Goal: Find specific page/section: Find specific page/section

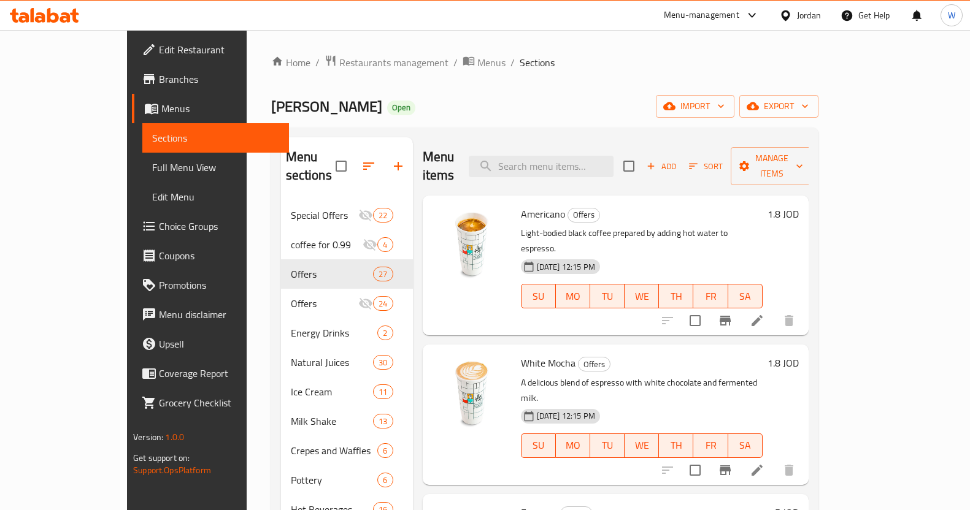
click at [339, 68] on span "Restaurants management" at bounding box center [393, 62] width 109 height 15
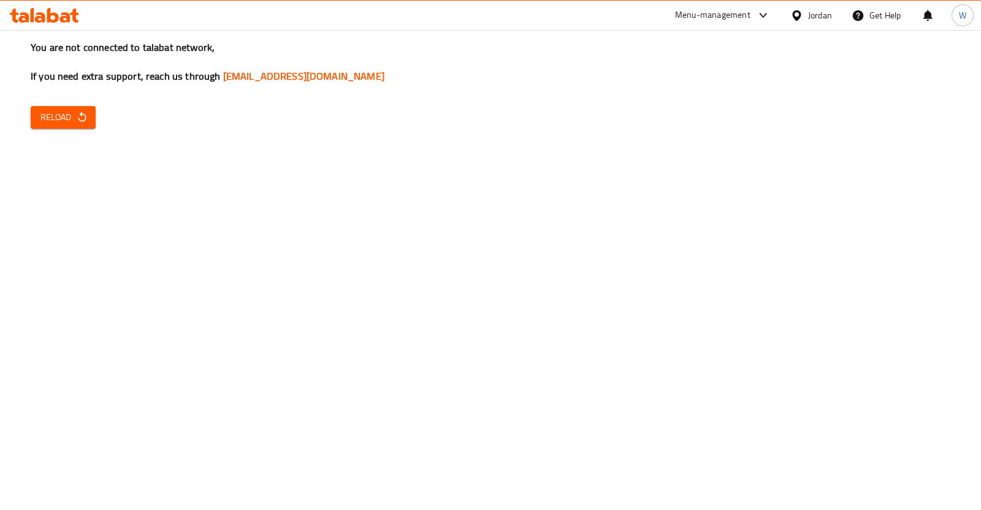
click at [70, 105] on div "You are not connected to talabat network, If you need extra support, reach us t…" at bounding box center [490, 255] width 981 height 510
click at [77, 115] on icon "button" at bounding box center [82, 117] width 12 height 12
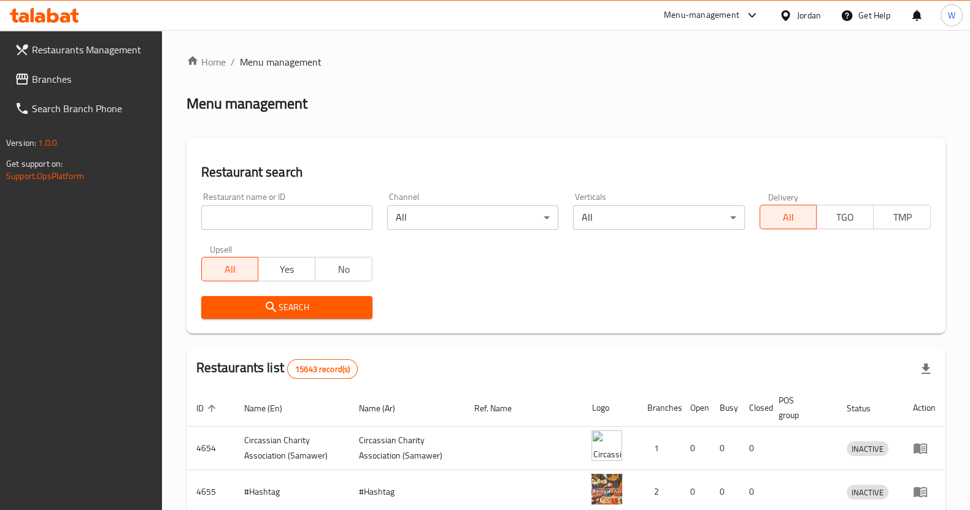
click at [259, 216] on input "search" at bounding box center [286, 217] width 171 height 25
type input "domi"
click button "Search" at bounding box center [286, 307] width 171 height 23
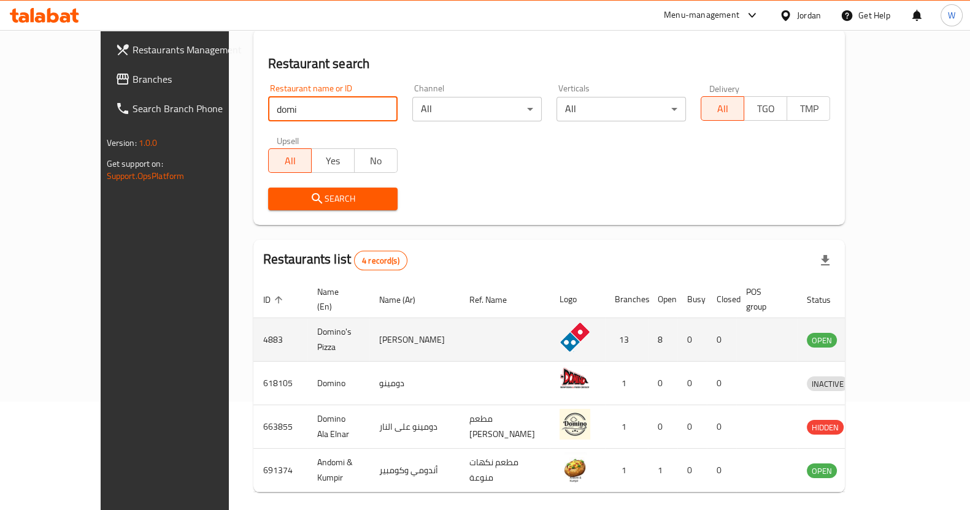
scroll to position [144, 0]
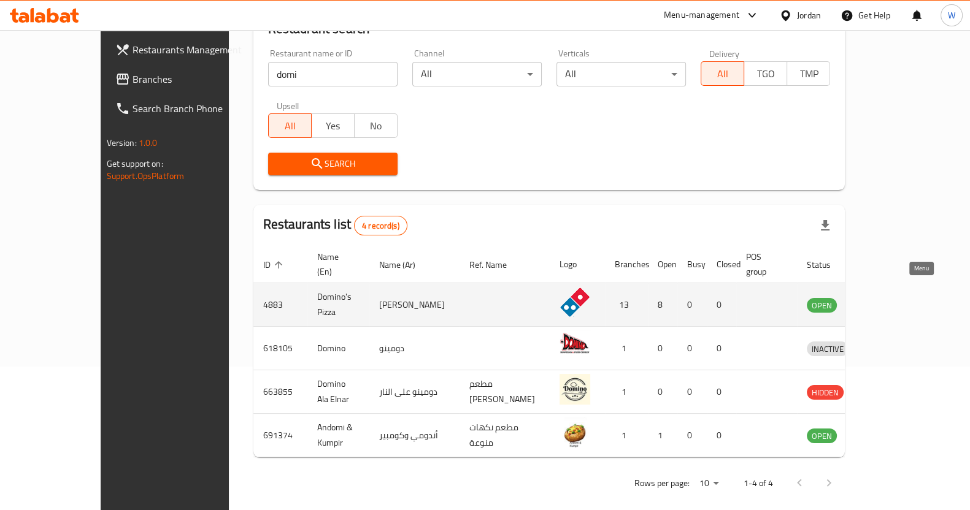
click at [887, 297] on icon "enhanced table" at bounding box center [880, 304] width 15 height 15
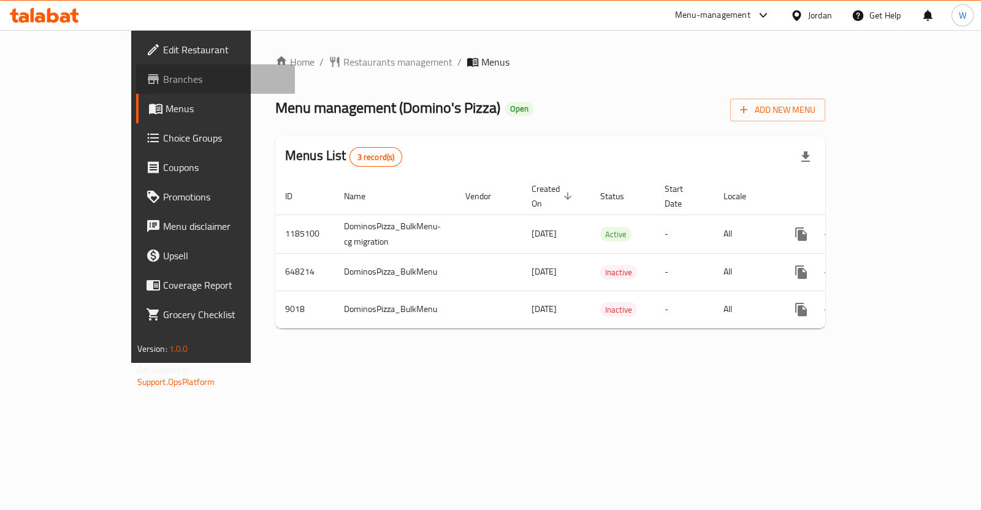
click at [163, 80] on span "Branches" at bounding box center [224, 79] width 122 height 15
